Goal: Transaction & Acquisition: Purchase product/service

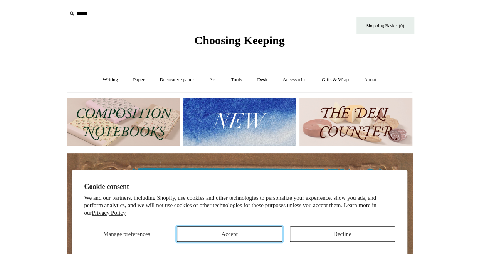
click at [229, 233] on button "Accept" at bounding box center [229, 234] width 105 height 15
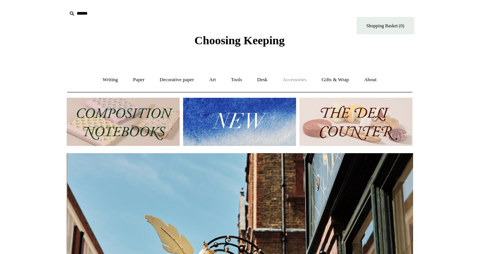
scroll to position [0, 346]
click at [297, 80] on link "Accessories +" at bounding box center [295, 80] width 38 height 20
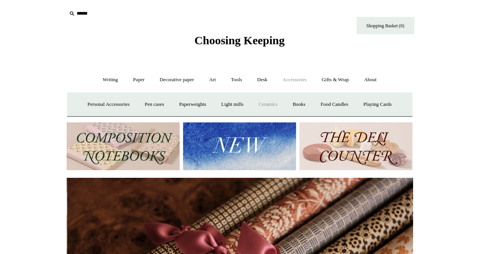
scroll to position [0, 692]
click at [268, 104] on link "Ceramics +" at bounding box center [268, 104] width 33 height 20
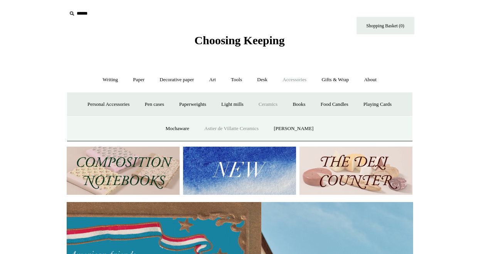
scroll to position [0, 0]
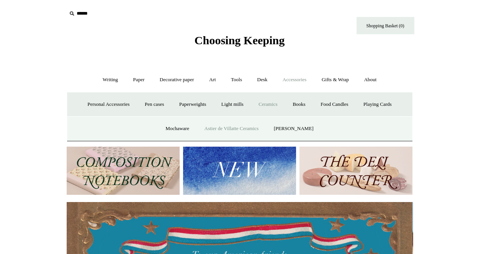
click at [234, 128] on link "Astier de Villatte Ceramics" at bounding box center [231, 129] width 68 height 20
click at [350, 170] on img at bounding box center [355, 171] width 113 height 48
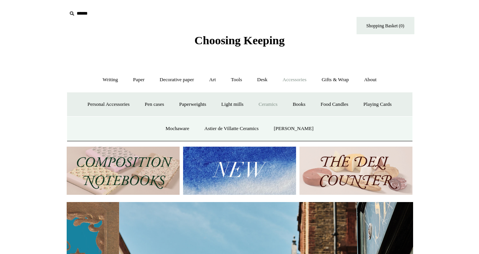
scroll to position [0, 346]
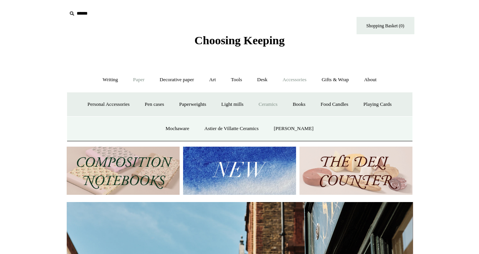
click at [136, 81] on link "Paper +" at bounding box center [138, 80] width 25 height 20
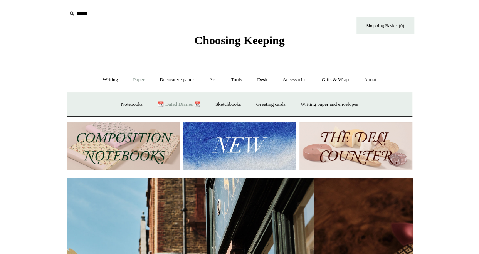
scroll to position [0, 649]
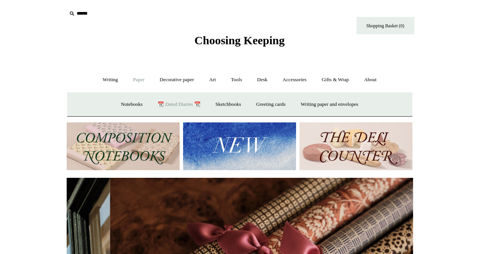
click at [177, 104] on link "📆 Dated Diaries 📆" at bounding box center [179, 104] width 56 height 20
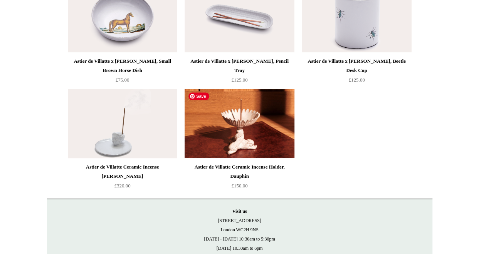
scroll to position [447, 0]
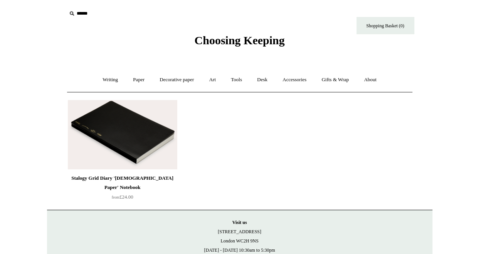
click at [133, 139] on img at bounding box center [122, 134] width 109 height 69
